Goal: Task Accomplishment & Management: Use online tool/utility

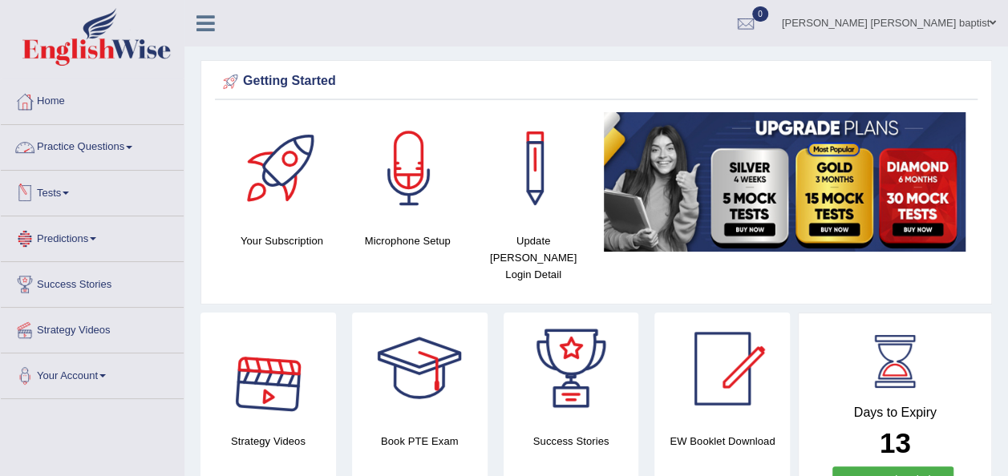
click at [79, 193] on link "Tests" at bounding box center [92, 191] width 183 height 40
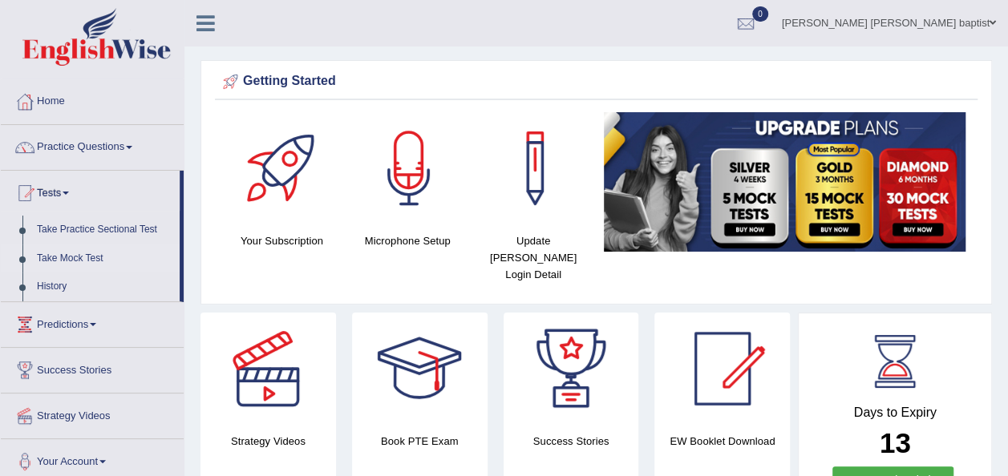
click at [107, 255] on link "Take Mock Test" at bounding box center [105, 259] width 150 height 29
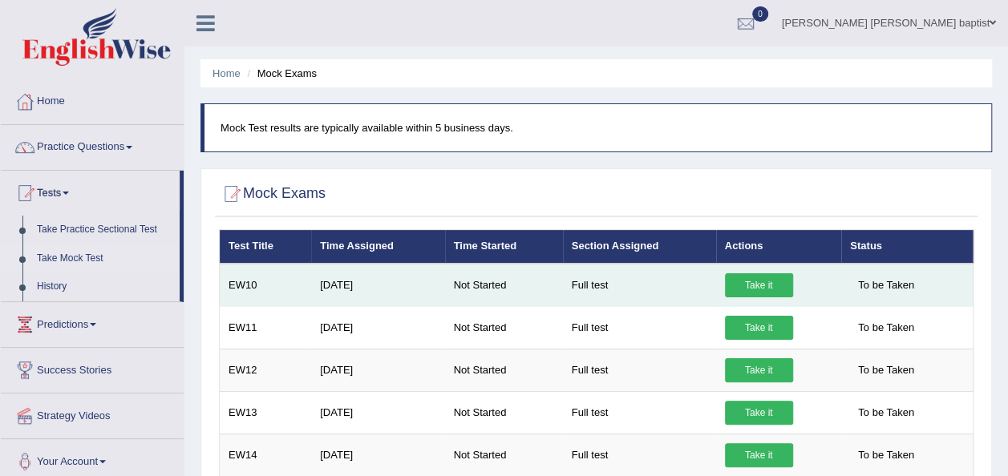
click at [770, 286] on link "Take it" at bounding box center [759, 285] width 68 height 24
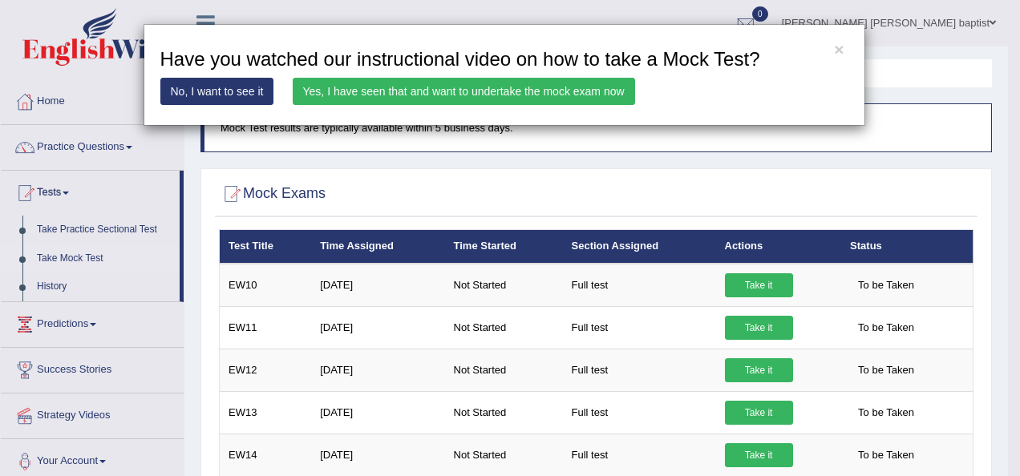
click at [426, 92] on link "Yes, I have seen that and want to undertake the mock exam now" at bounding box center [464, 91] width 342 height 27
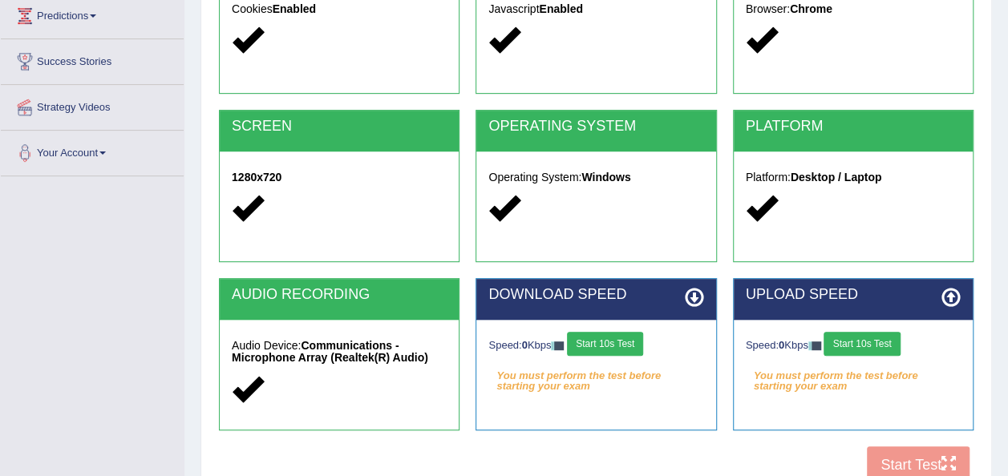
scroll to position [241, 0]
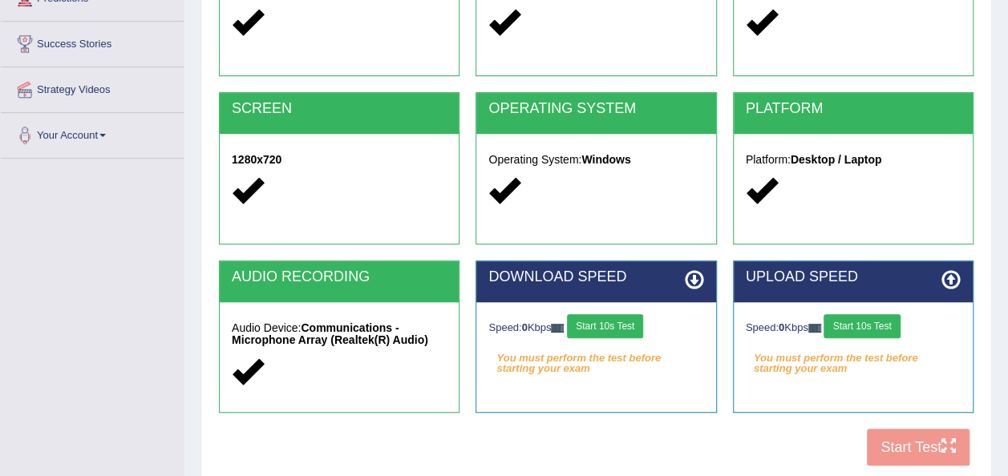
click at [603, 322] on button "Start 10s Test" at bounding box center [605, 326] width 76 height 24
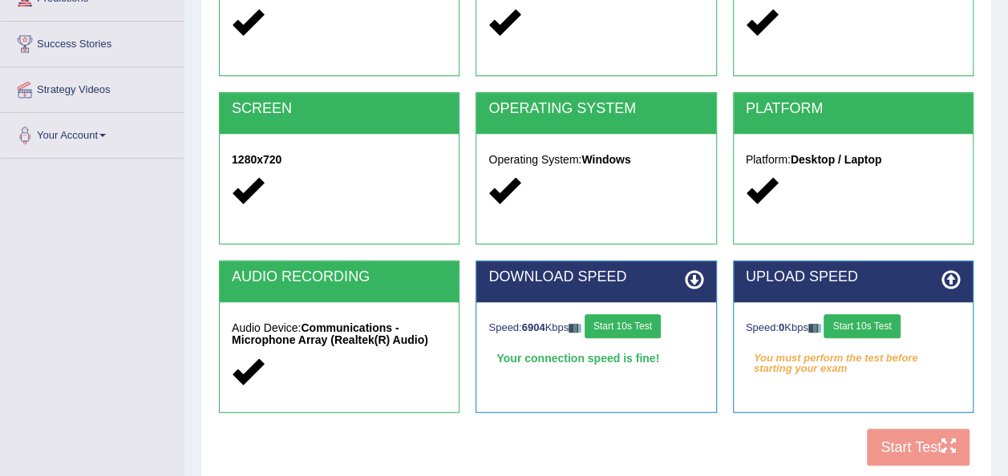
click at [845, 324] on button "Start 10s Test" at bounding box center [862, 326] width 76 height 24
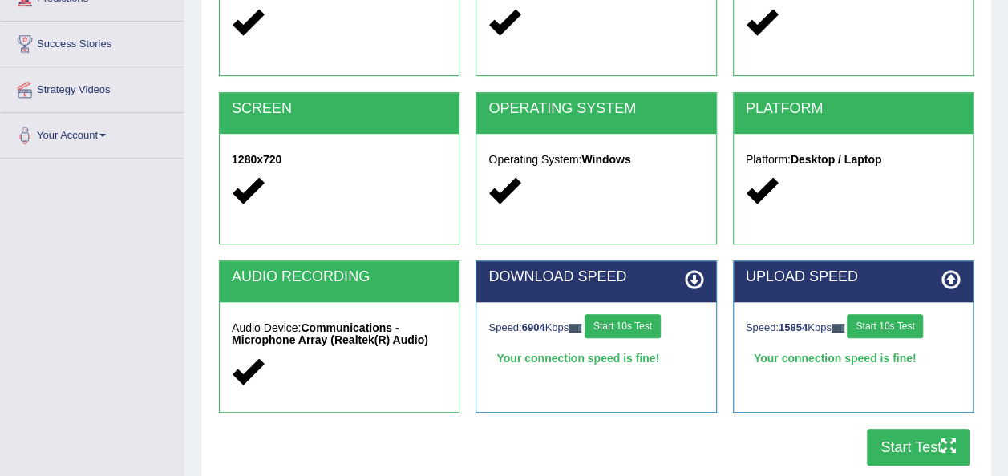
click at [901, 444] on button "Start Test" at bounding box center [918, 447] width 103 height 37
